Goal: Information Seeking & Learning: Get advice/opinions

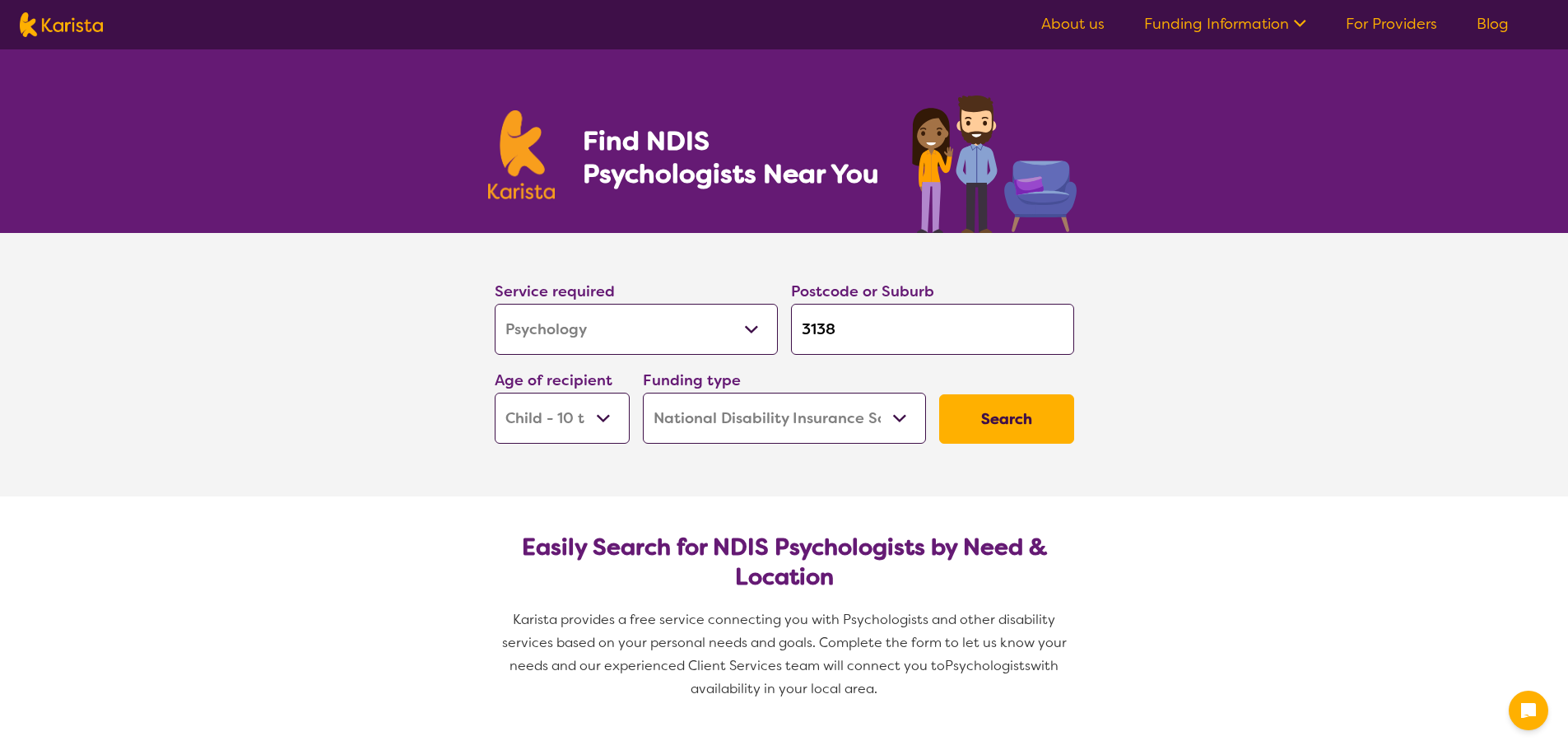
select select "Psychology"
select select "CH"
select select "NDIS"
select select "Psychology"
select select "CH"
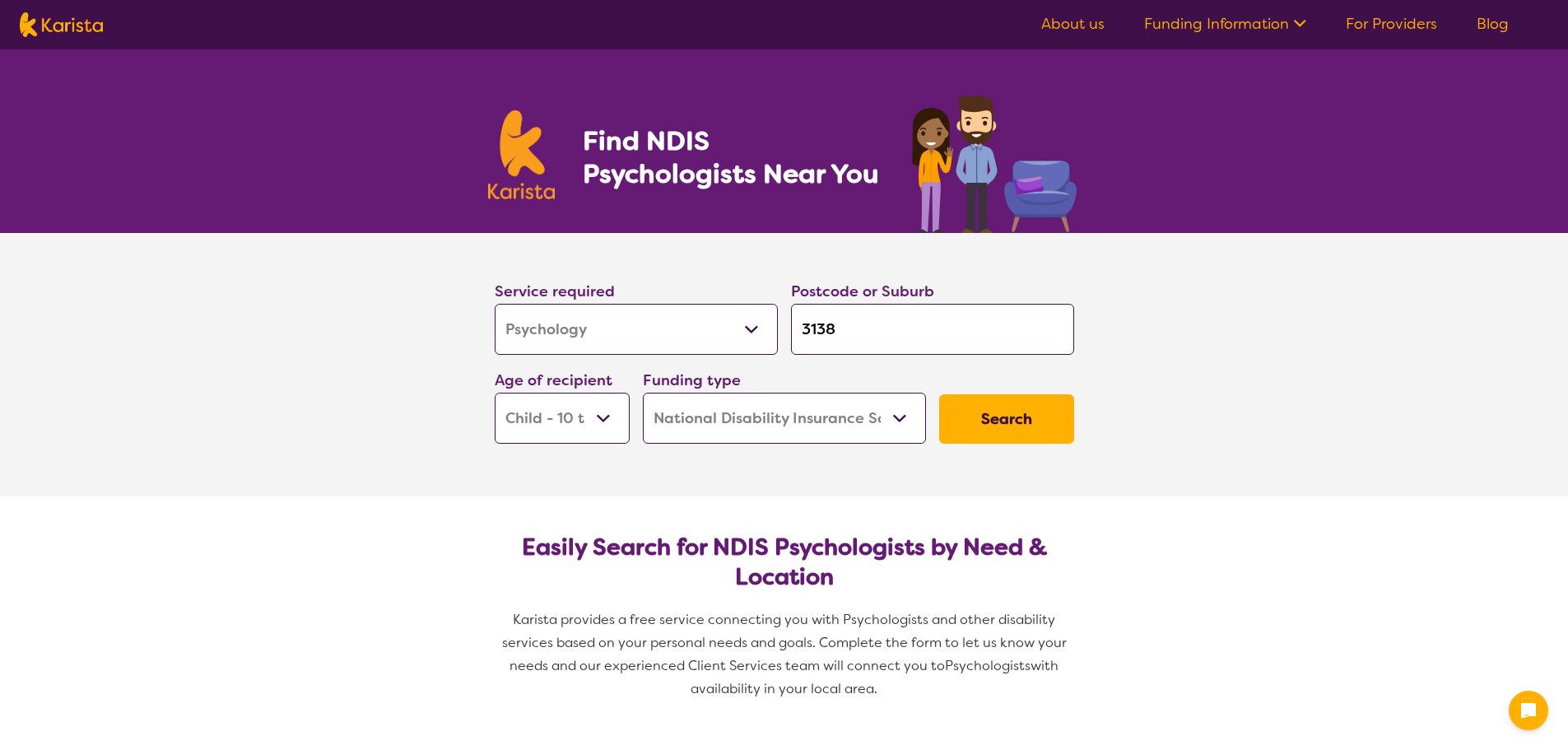
select select "NDIS"
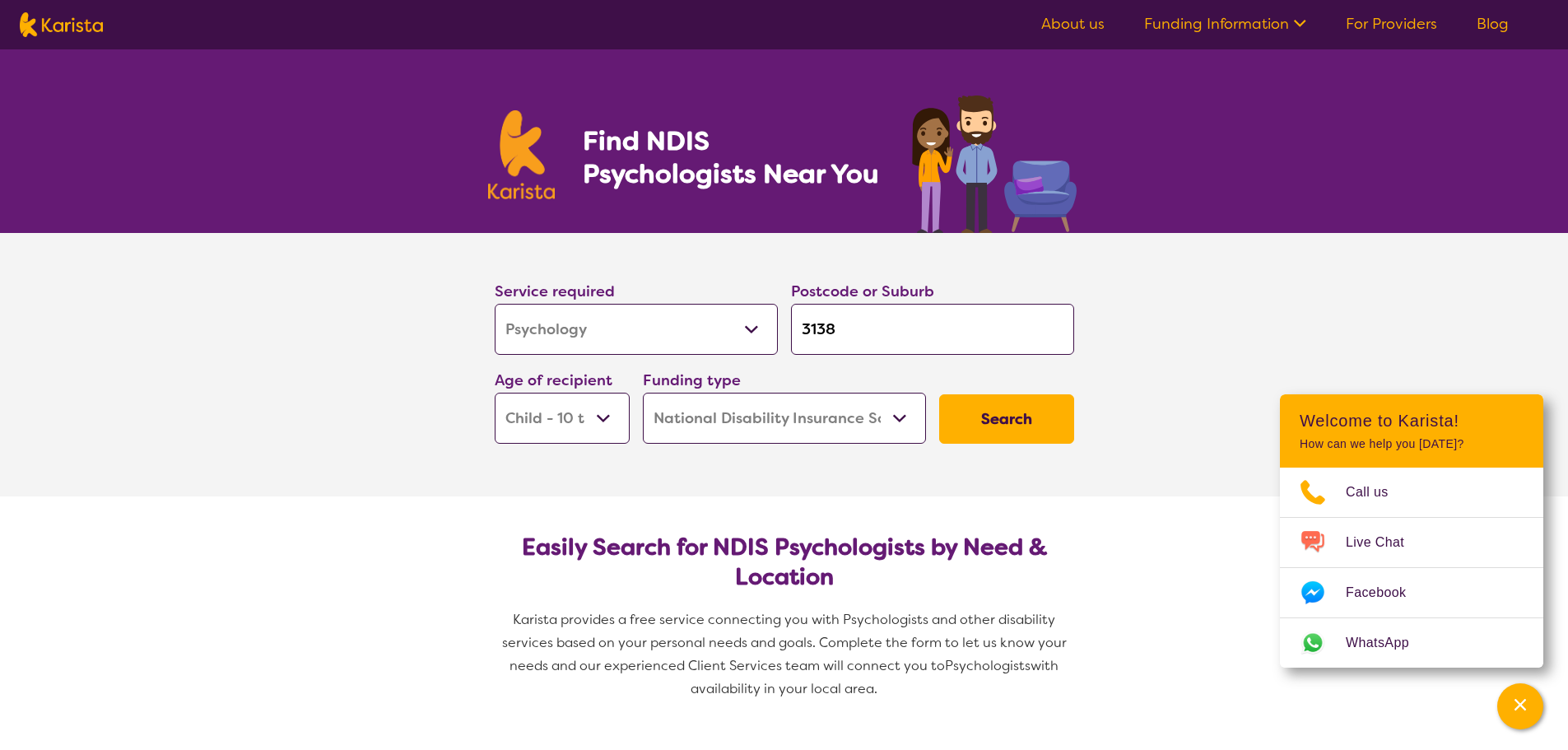
click at [587, 418] on select "Early Childhood - 0 to 9 Child - 10 to 11 Adolescent - 12 to 17 Adult - 18 to 6…" at bounding box center [562, 418] width 135 height 51
click at [1057, 405] on button "Search" at bounding box center [1006, 419] width 135 height 49
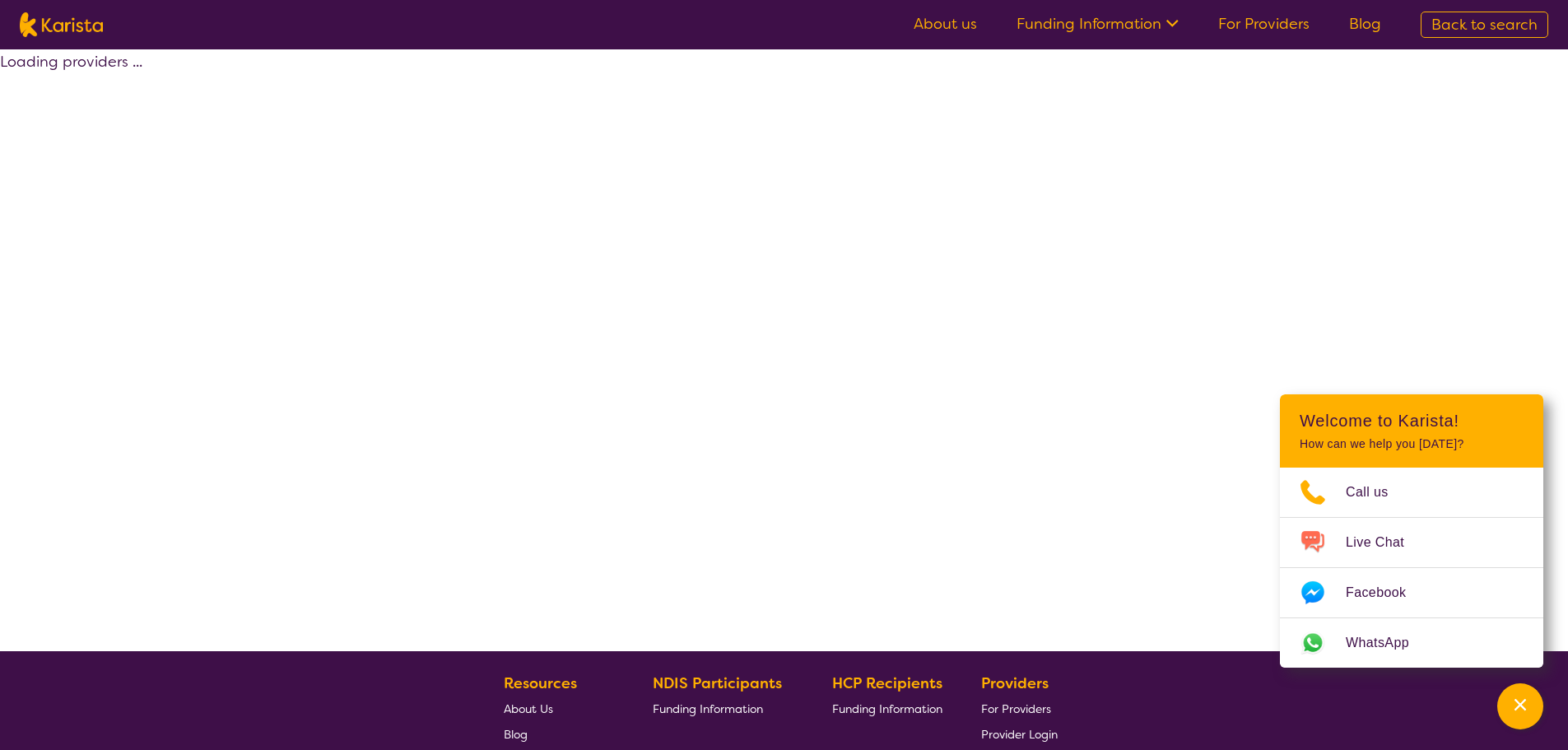
select select "by_score"
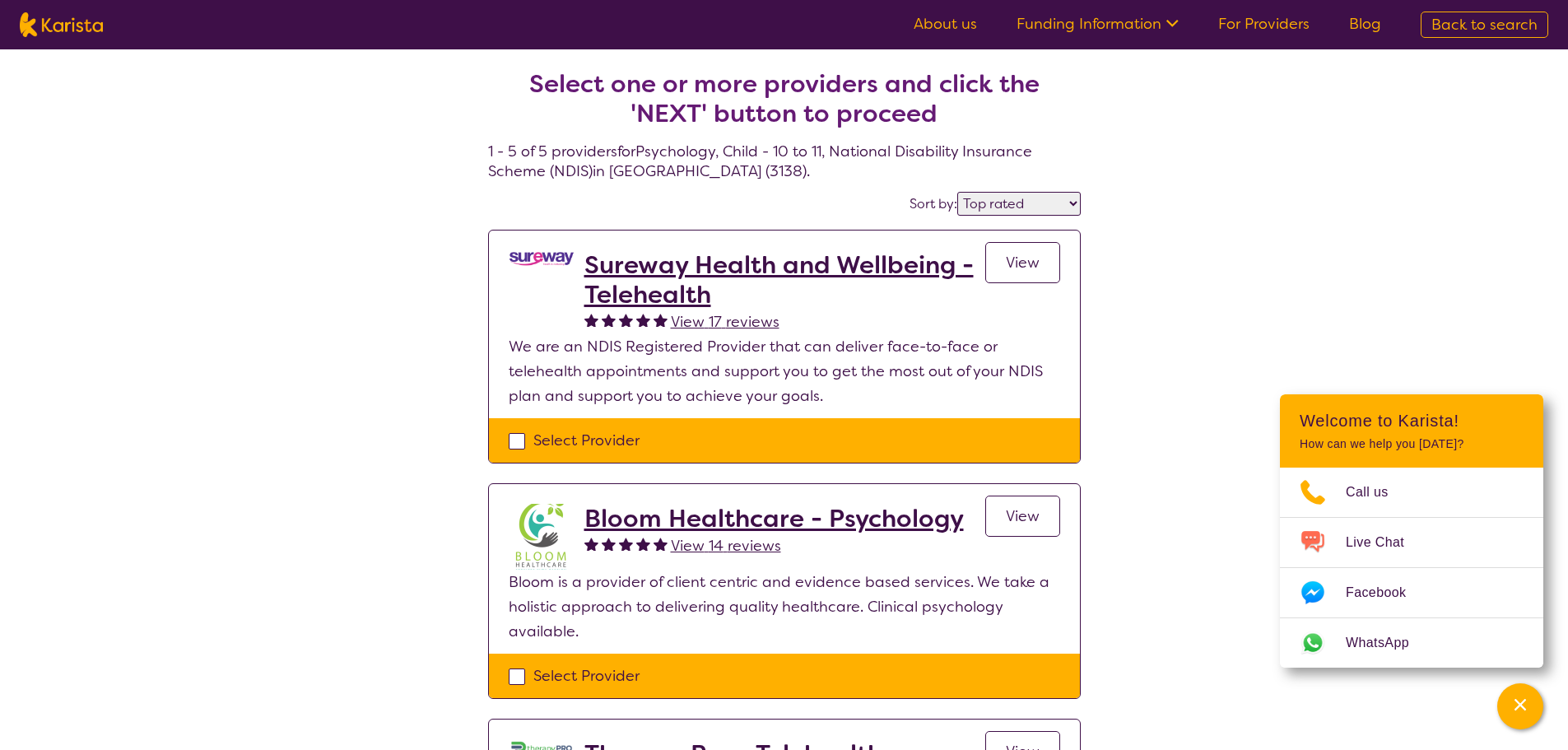
click at [1004, 208] on select "Highly reviewed Top rated" at bounding box center [1018, 204] width 124 height 24
click at [800, 195] on div "Sort by: Highly reviewed Top rated" at bounding box center [785, 204] width 593 height 26
select select "Psychology"
select select "CH"
select select "NDIS"
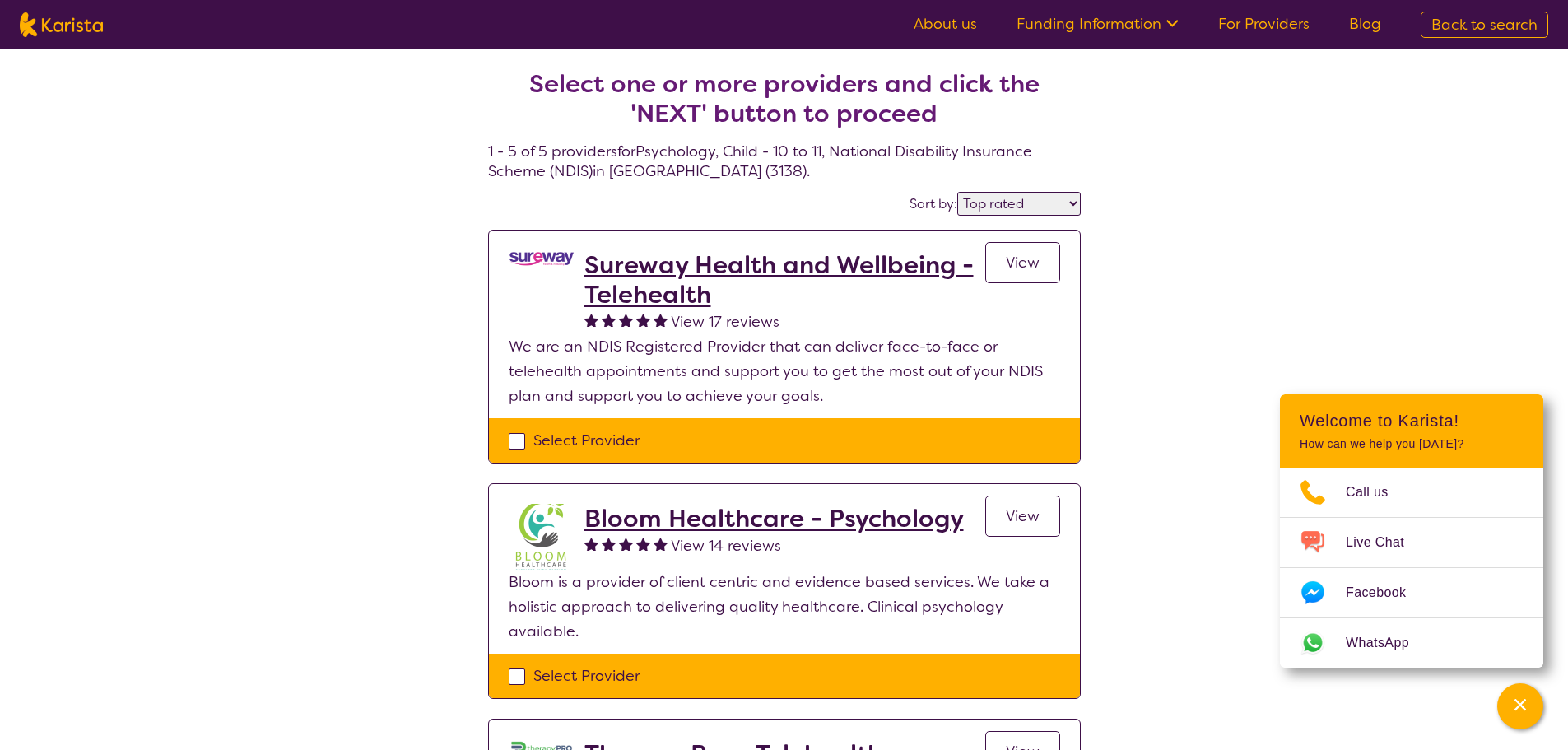
select select "Psychology"
select select "CH"
select select "NDIS"
